Goal: Information Seeking & Learning: Learn about a topic

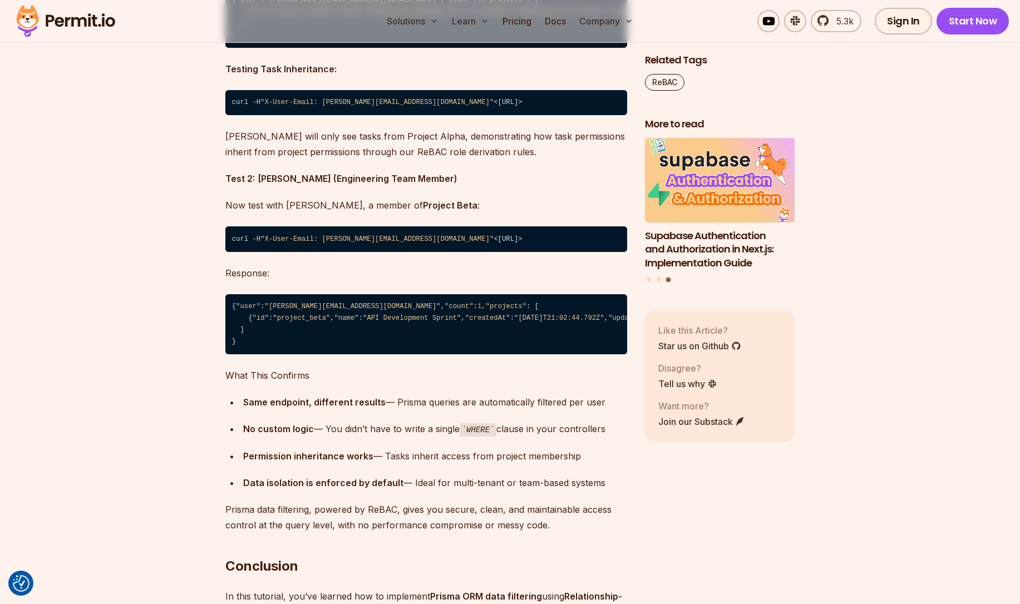
scroll to position [9450, 0]
